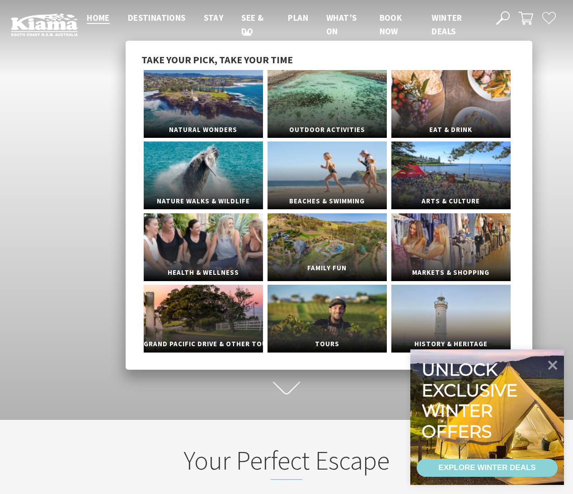
scroll to position [17, 0]
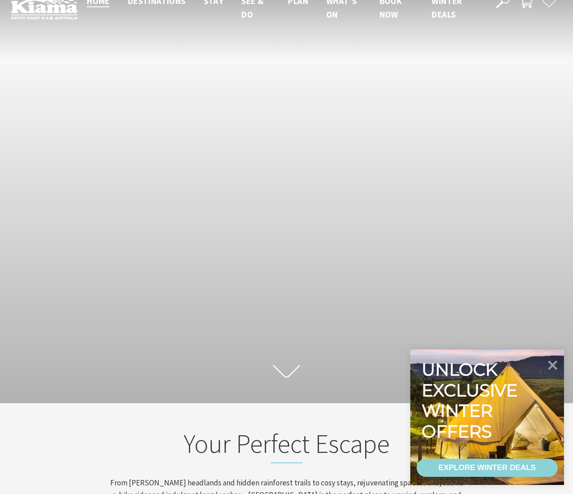
click at [290, 368] on icon at bounding box center [286, 371] width 27 height 16
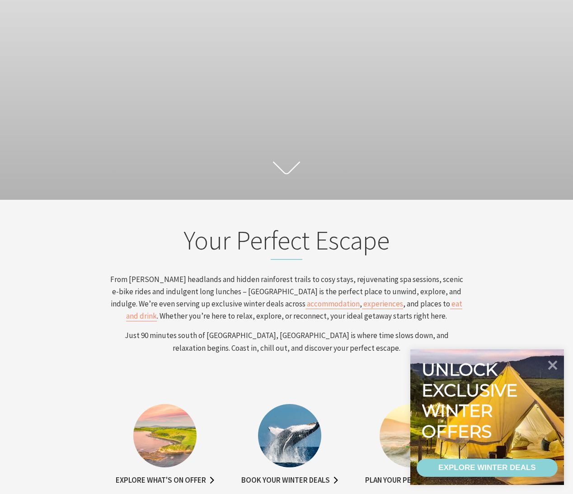
scroll to position [176, 0]
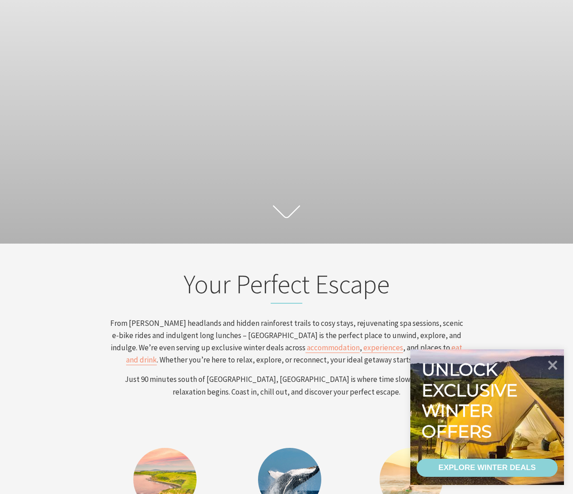
click at [209, 164] on div "Scroll to first section" at bounding box center [286, 34] width 573 height 420
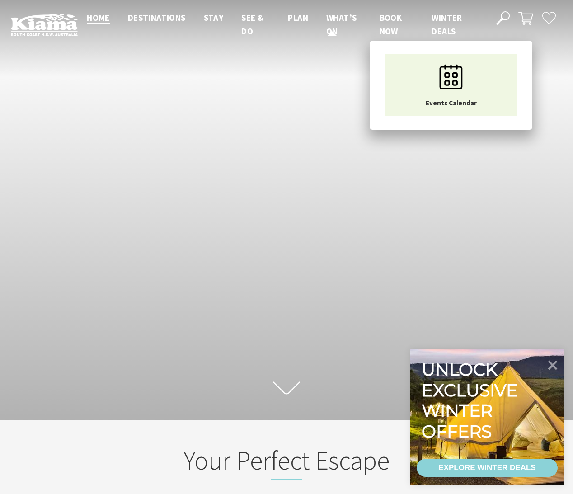
click at [337, 18] on span "What’s On" at bounding box center [341, 24] width 30 height 24
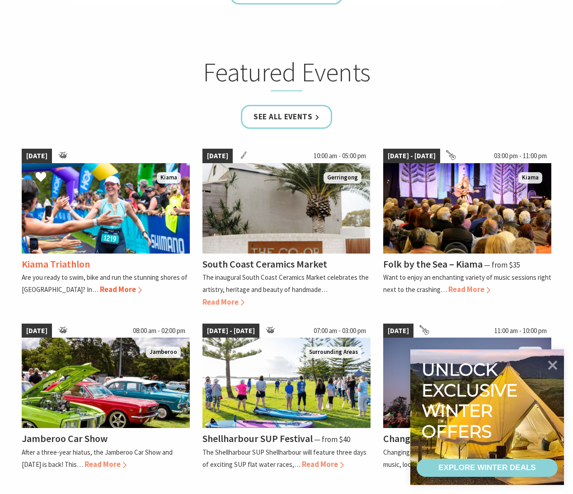
scroll to position [589, 0]
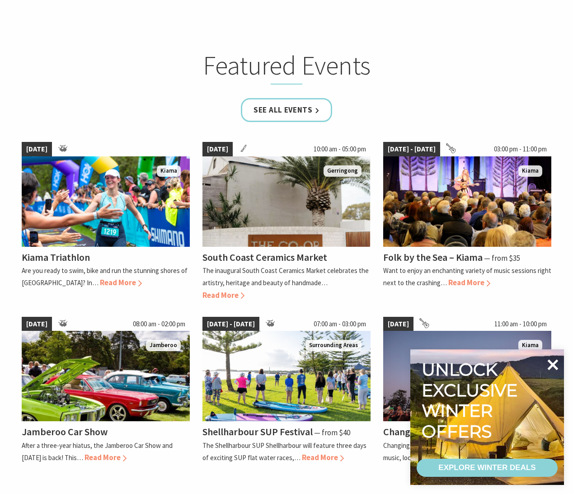
click at [555, 361] on icon at bounding box center [553, 364] width 11 height 11
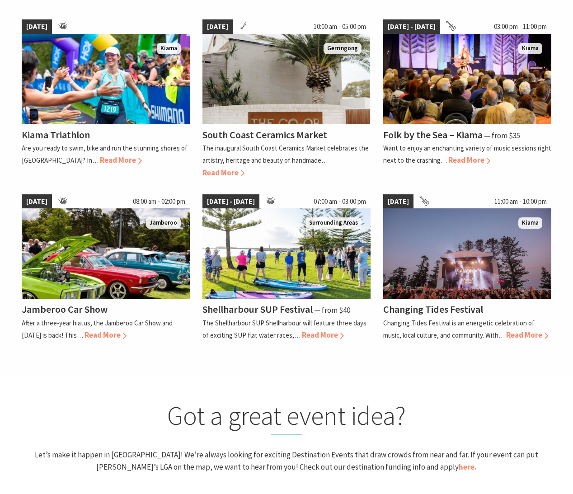
scroll to position [712, 0]
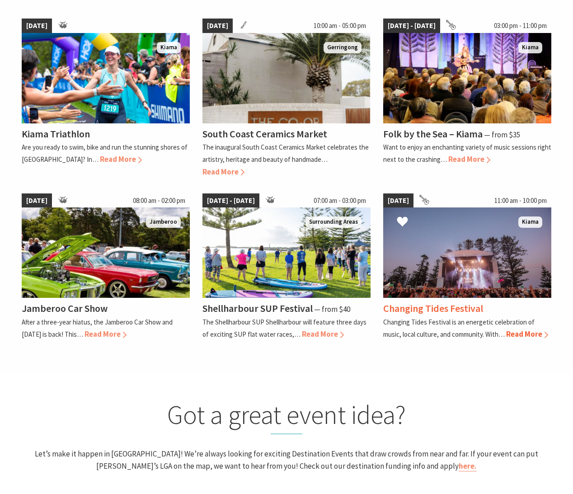
click at [405, 336] on p "Changing Tides Festival is an energetic celebration of music, local culture, an…" at bounding box center [458, 328] width 151 height 21
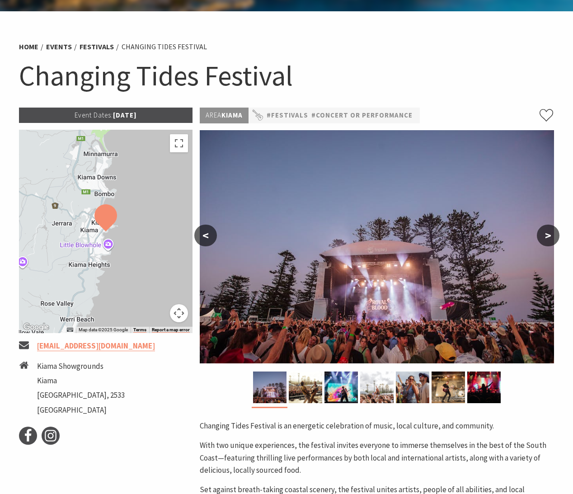
scroll to position [47, 0]
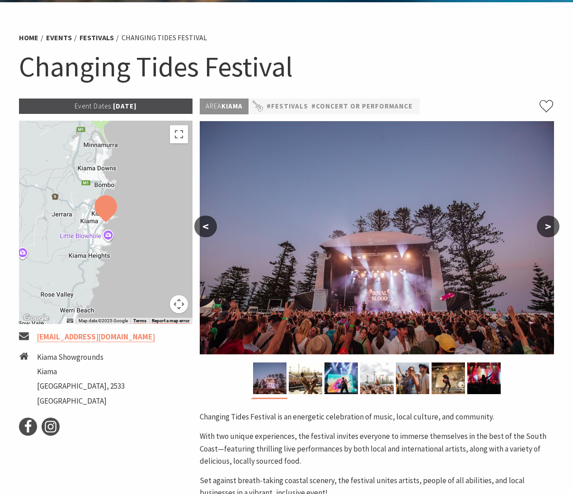
click at [545, 229] on button ">" at bounding box center [548, 227] width 23 height 22
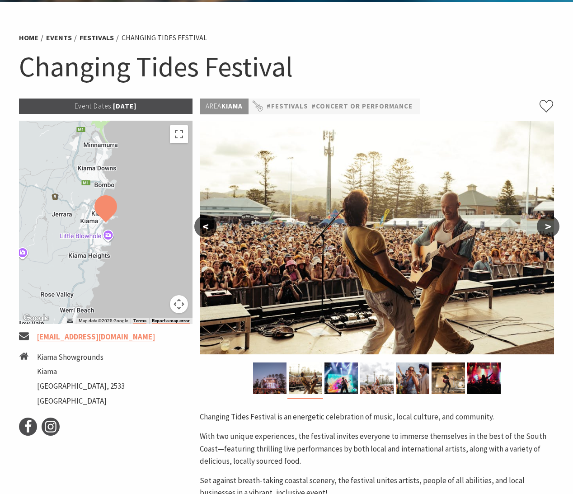
click at [545, 229] on button ">" at bounding box center [548, 227] width 23 height 22
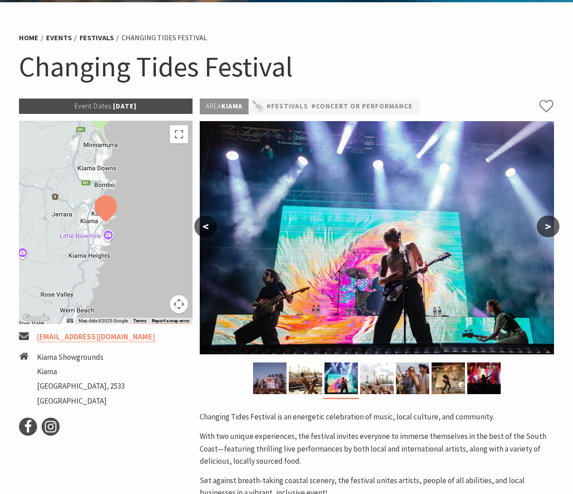
click at [545, 229] on button ">" at bounding box center [548, 227] width 23 height 22
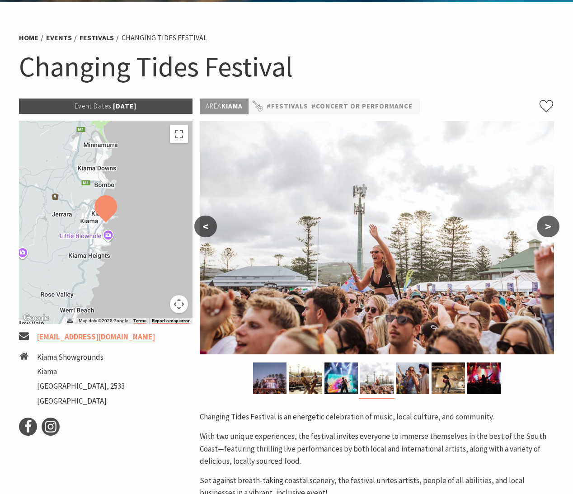
click at [545, 229] on button ">" at bounding box center [548, 227] width 23 height 22
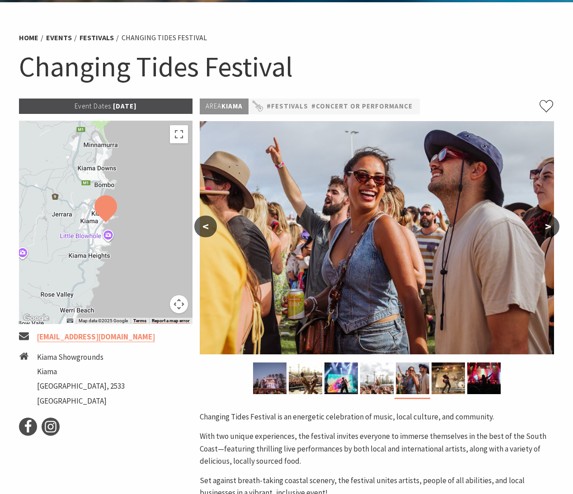
click at [545, 229] on button ">" at bounding box center [548, 227] width 23 height 22
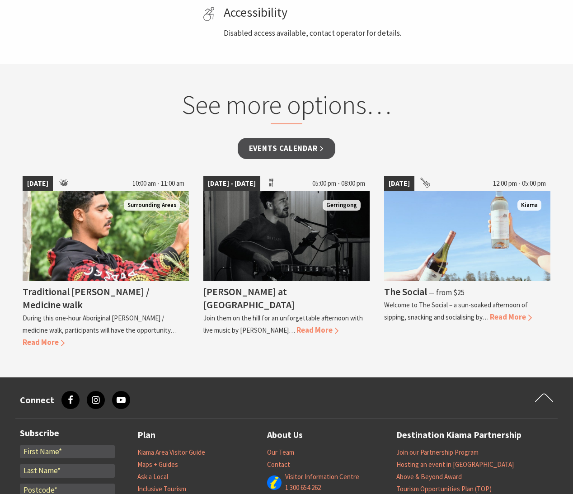
scroll to position [589, 0]
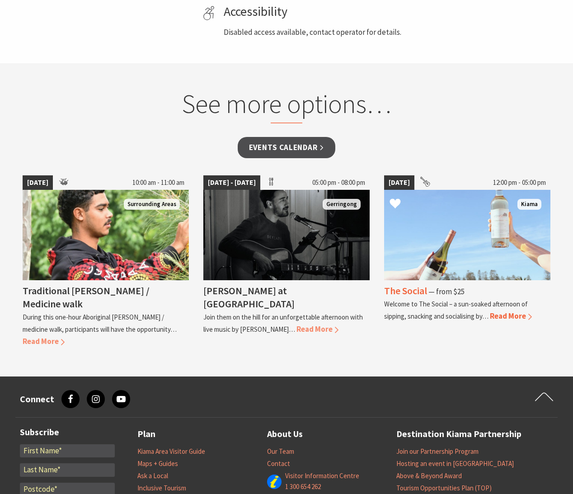
click at [506, 317] on span "Read More" at bounding box center [511, 316] width 42 height 10
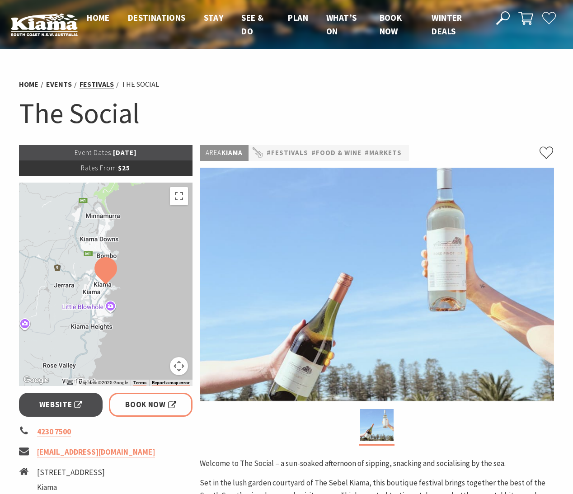
click at [96, 83] on link "Festivals" at bounding box center [97, 84] width 34 height 9
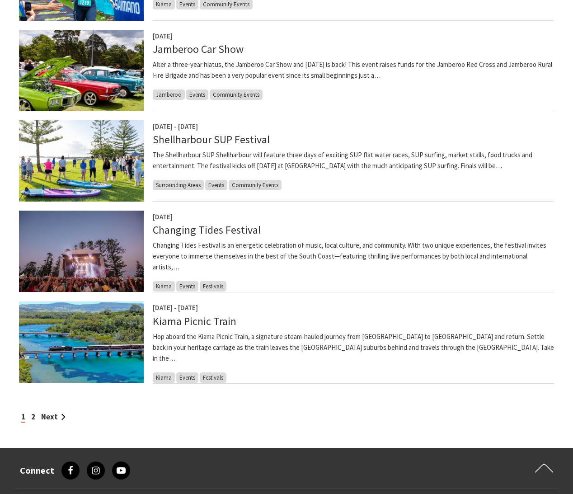
scroll to position [626, 0]
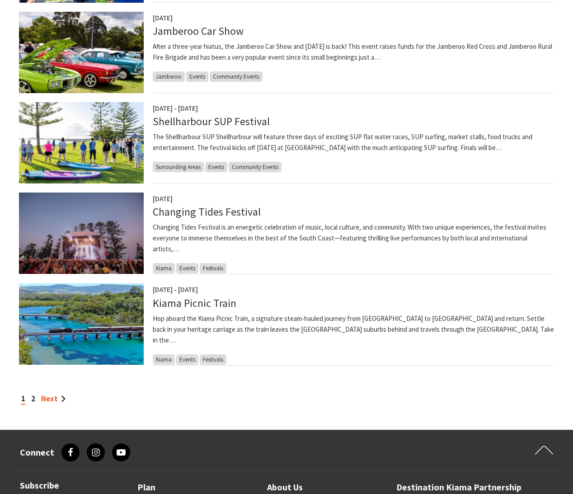
click at [62, 399] on link "Next" at bounding box center [53, 399] width 24 height 10
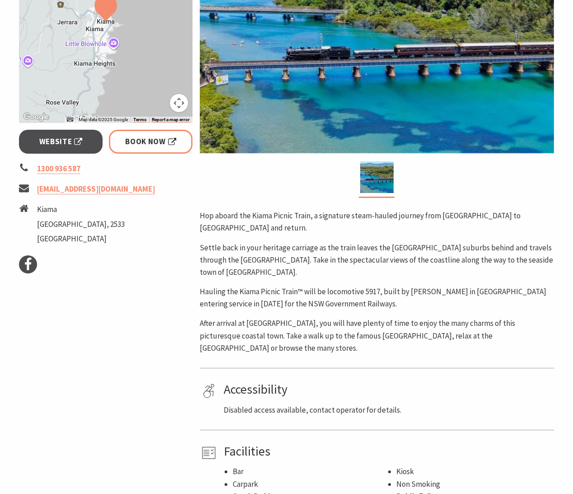
scroll to position [252, 0]
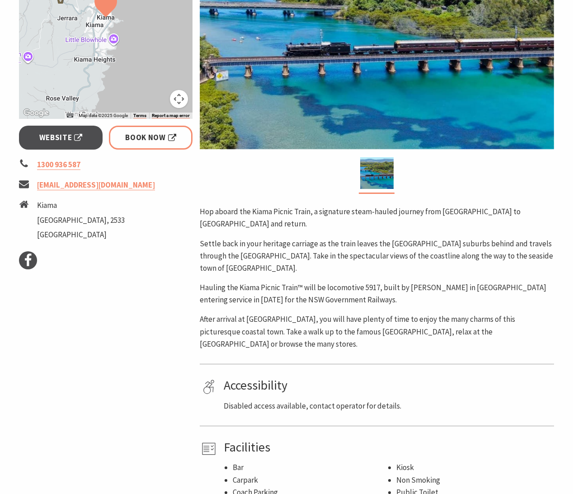
click at [255, 313] on p "After arrival at Kiama, you will have plenty of time to enjoy the many charms o…" at bounding box center [377, 331] width 354 height 37
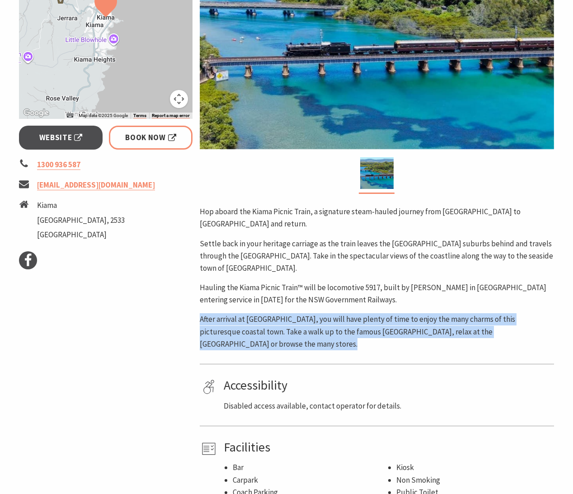
click at [255, 313] on p "After arrival at Kiama, you will have plenty of time to enjoy the many charms o…" at bounding box center [377, 331] width 354 height 37
click at [254, 313] on p "After arrival at Kiama, you will have plenty of time to enjoy the many charms o…" at bounding box center [377, 331] width 354 height 37
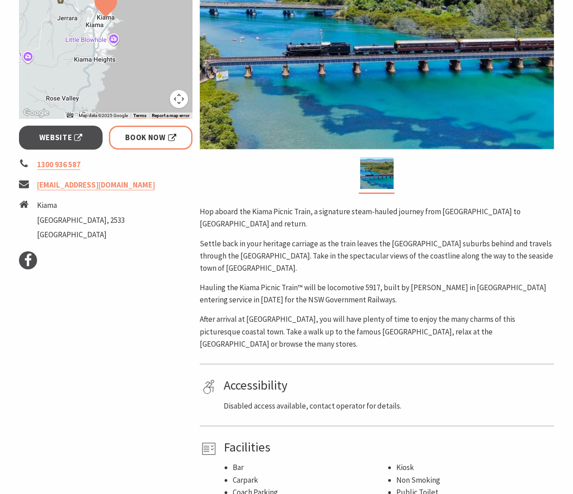
click at [236, 253] on div "Hop aboard the Kiama Picnic Train, a signature steam-hauled journey from Sydney…" at bounding box center [377, 278] width 354 height 145
click at [236, 247] on p "Settle back in your heritage carriage as the train leaves the Sydney suburbs be…" at bounding box center [377, 256] width 354 height 37
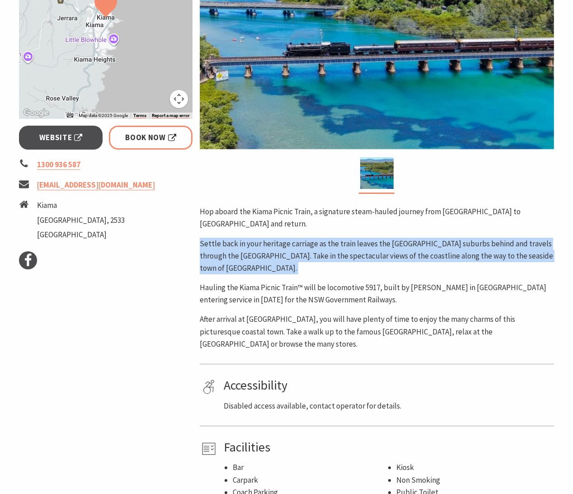
click at [236, 247] on p "Settle back in your heritage carriage as the train leaves the Sydney suburbs be…" at bounding box center [377, 256] width 354 height 37
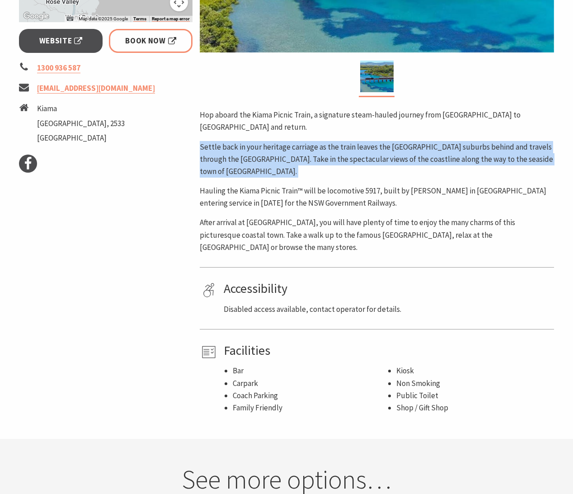
scroll to position [83, 0]
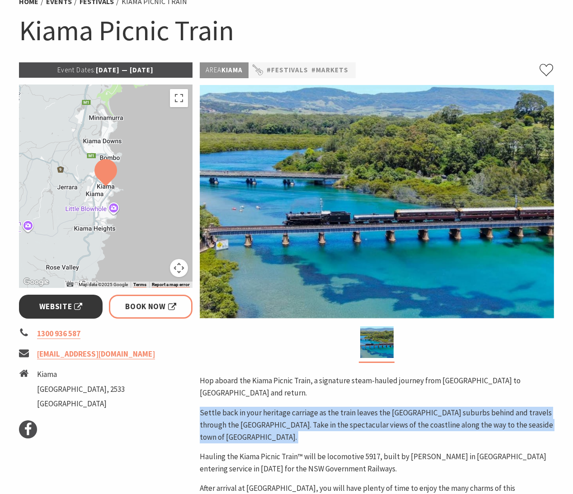
click at [47, 299] on link "Website" at bounding box center [61, 307] width 84 height 24
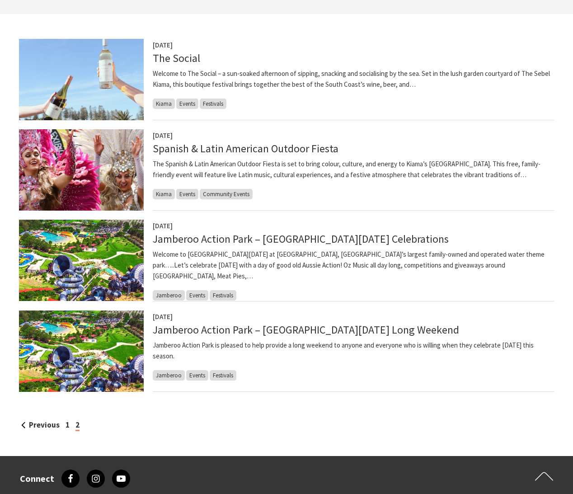
scroll to position [246, 0]
